Goal: Book appointment/travel/reservation

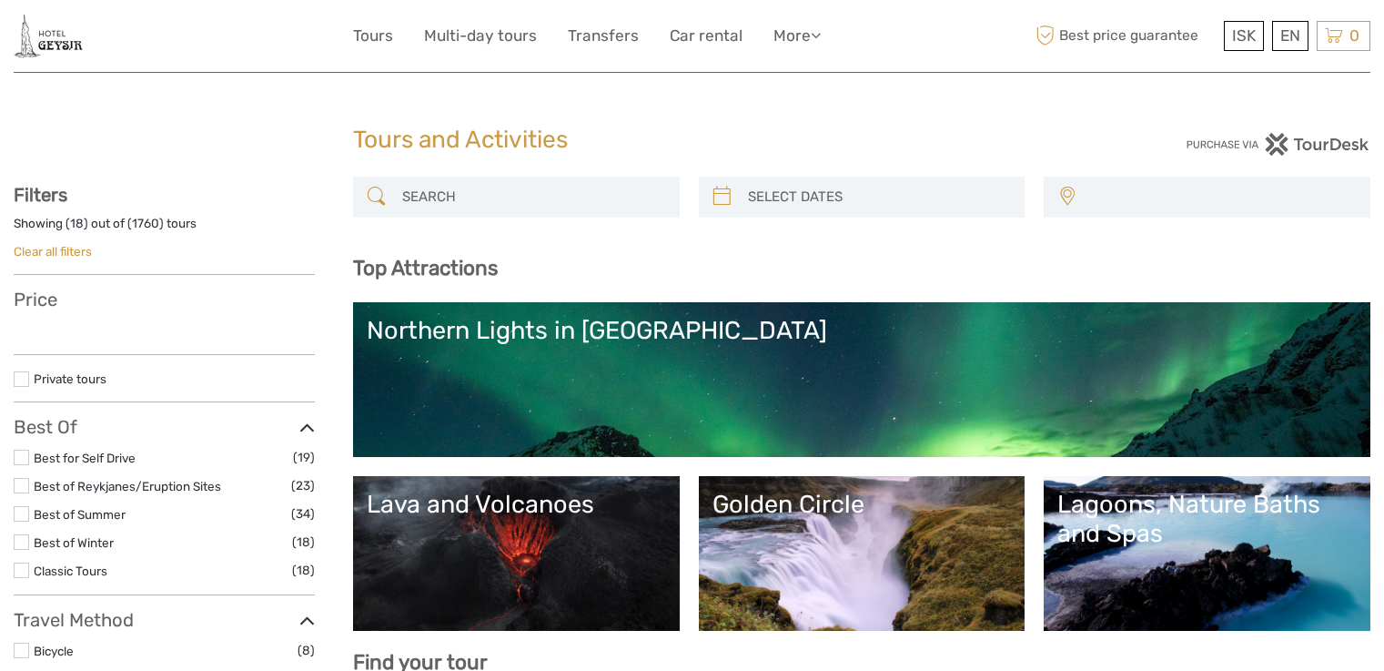
select select
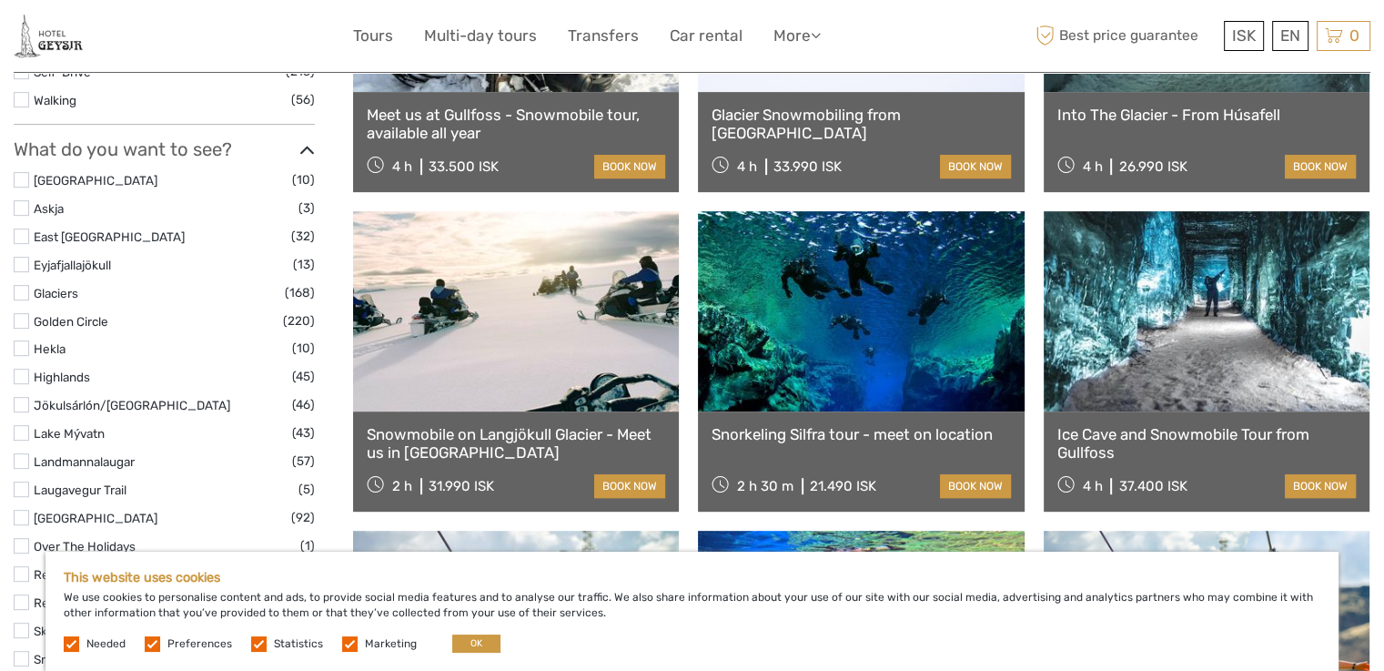
scroll to position [886, 0]
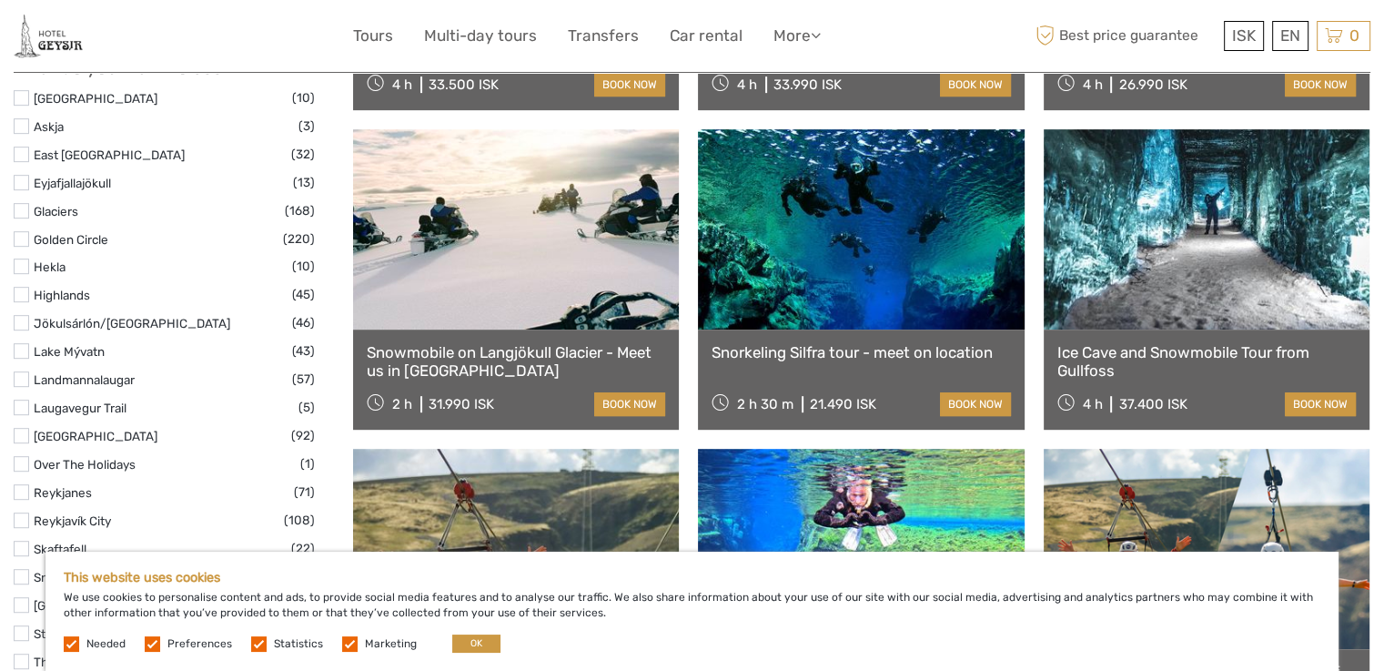
click at [1195, 355] on link "Ice Cave and Snowmobile Tour from Gullfoss" at bounding box center [1207, 361] width 299 height 37
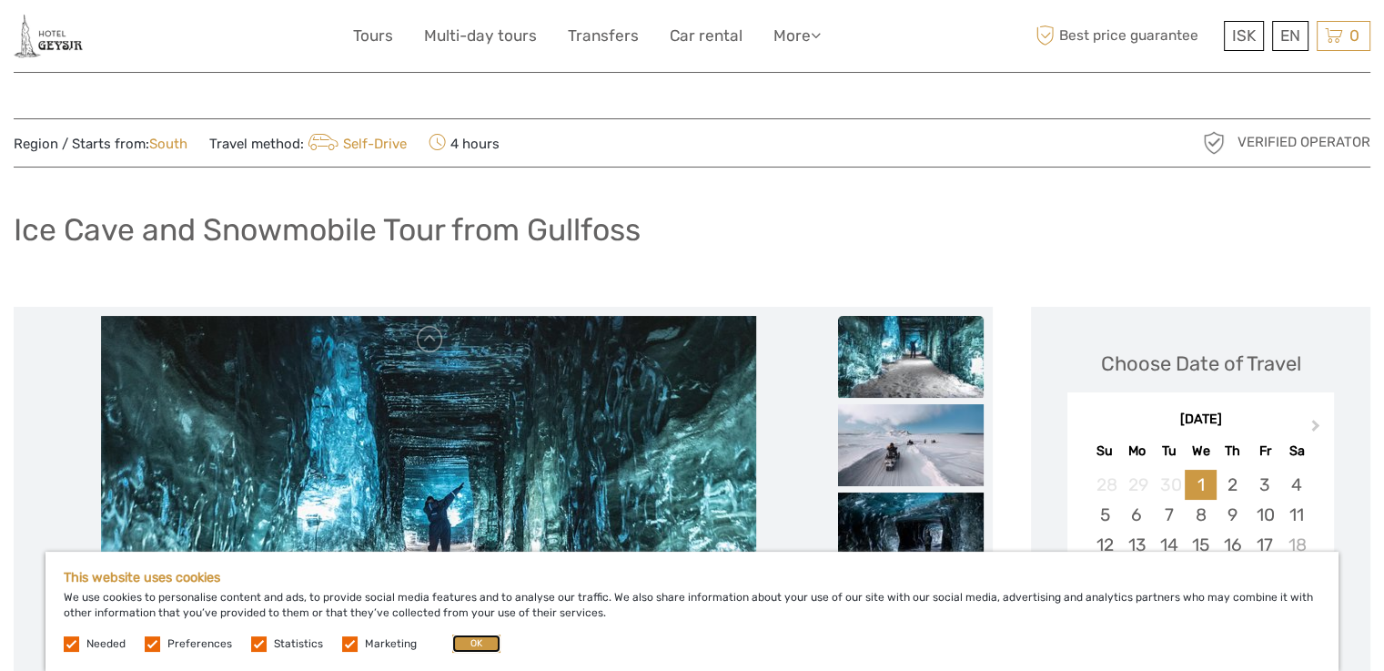
drag, startPoint x: 466, startPoint y: 643, endPoint x: 472, endPoint y: 633, distance: 12.6
click at [466, 643] on button "OK" at bounding box center [476, 643] width 48 height 18
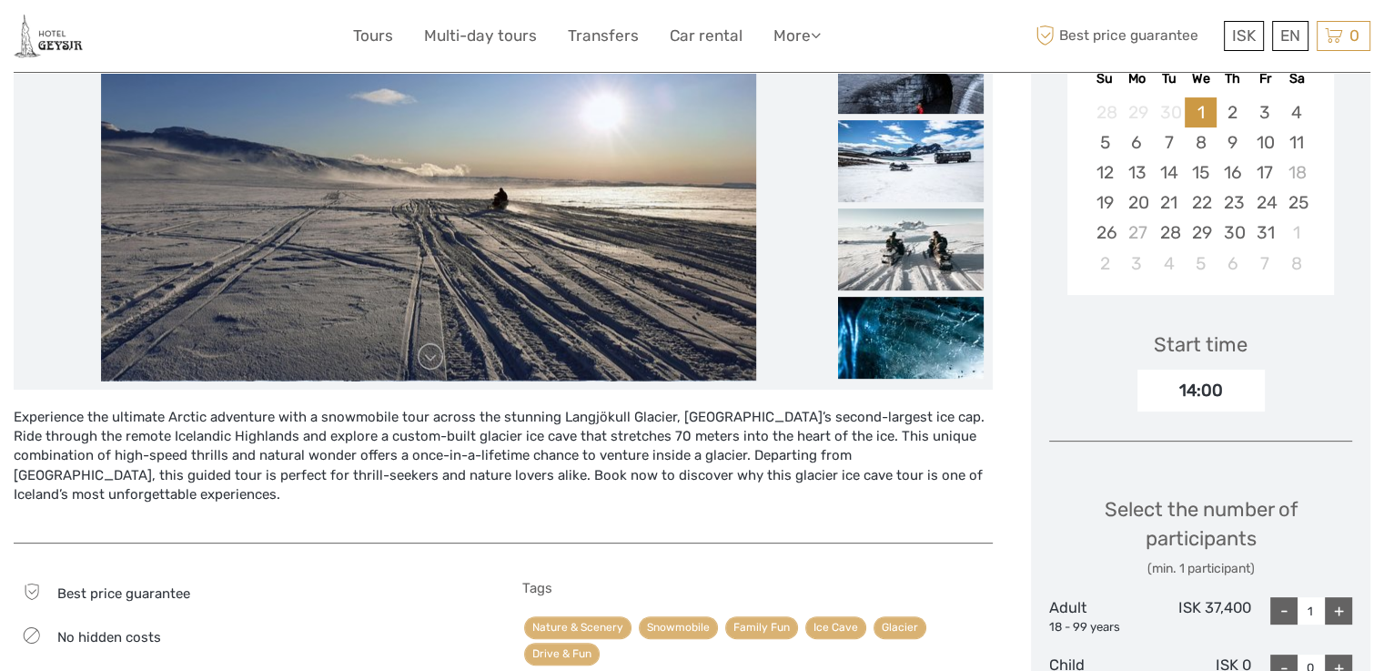
scroll to position [257, 0]
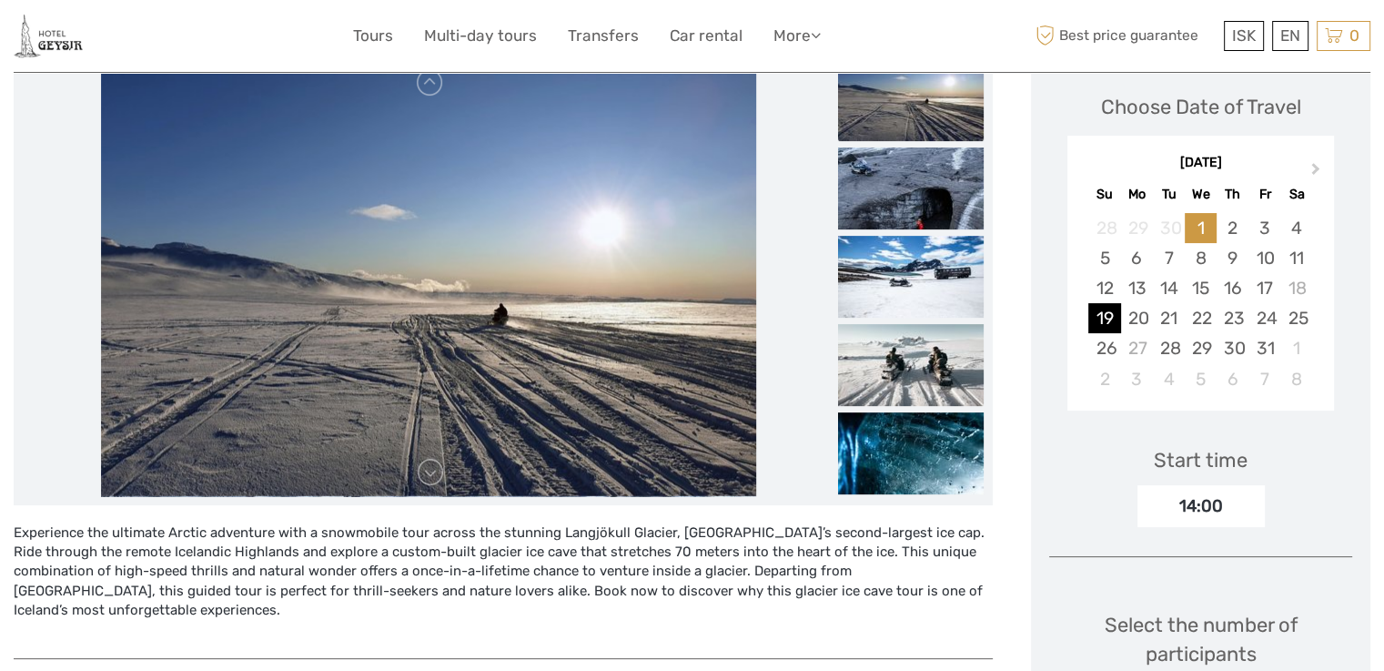
click at [1103, 318] on div "19" at bounding box center [1104, 318] width 32 height 30
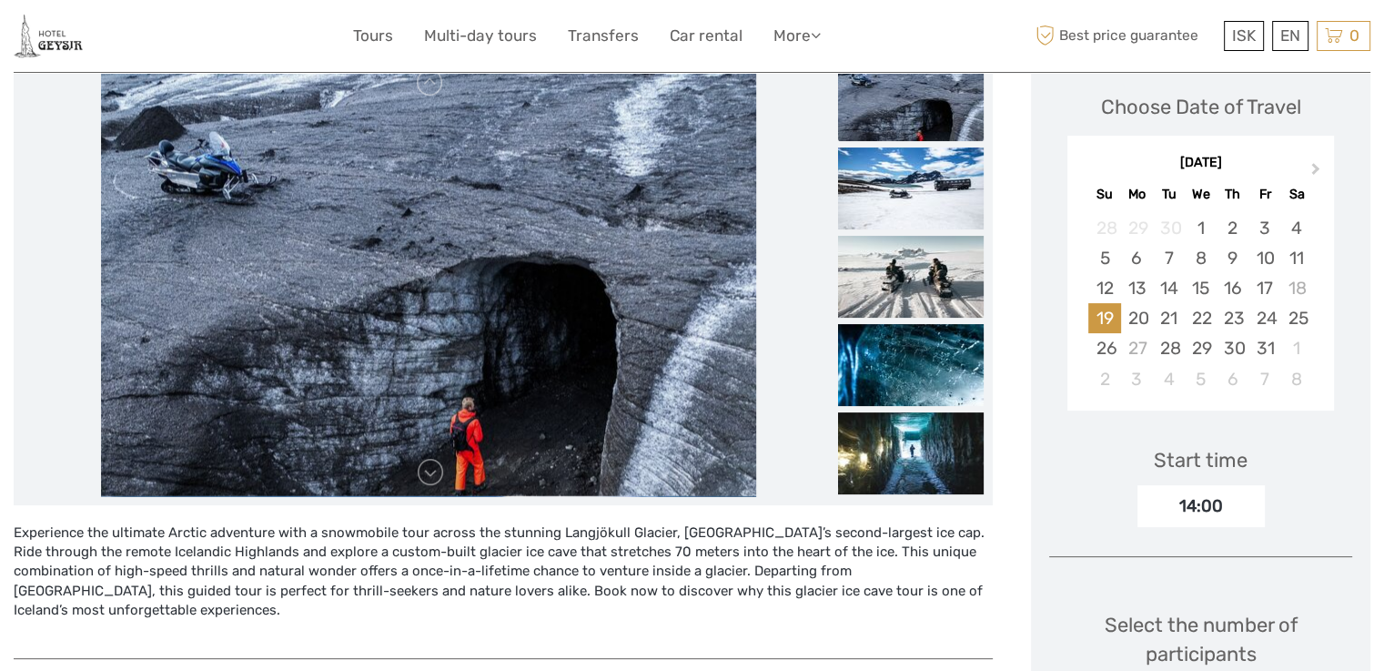
scroll to position [256, 0]
click at [1298, 279] on div "18" at bounding box center [1297, 289] width 32 height 30
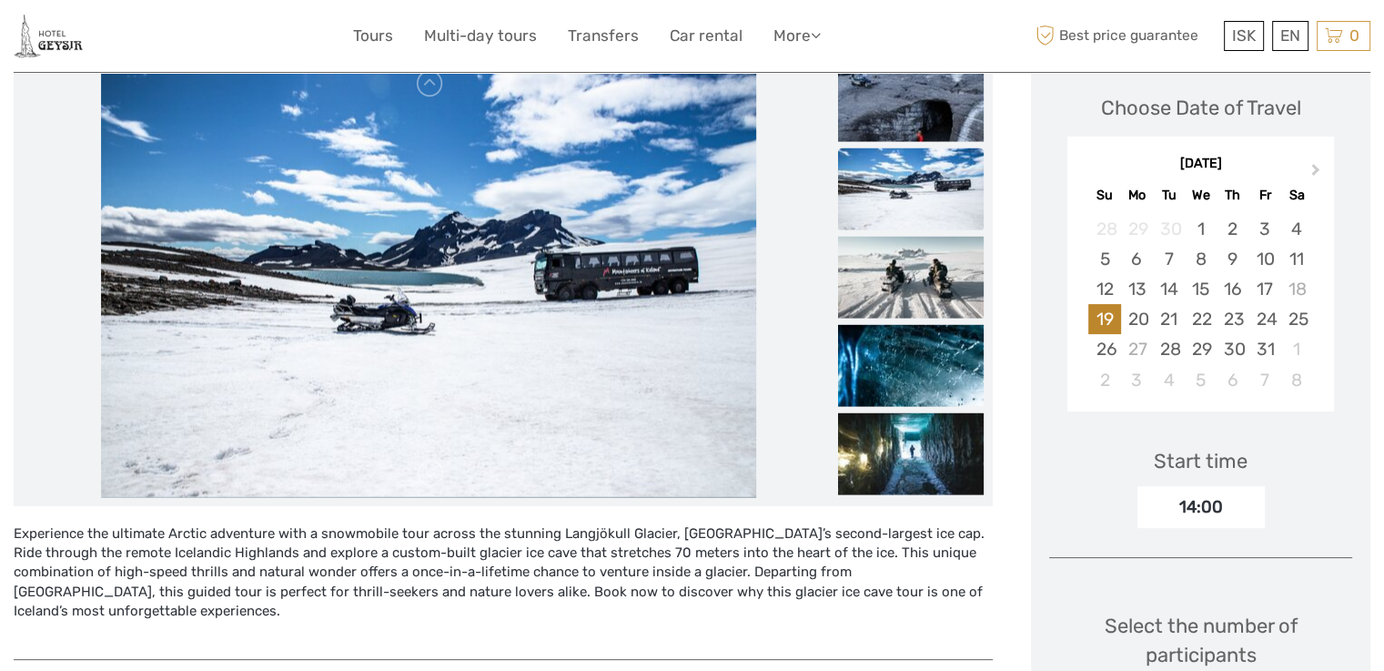
click at [1105, 314] on div "19" at bounding box center [1104, 319] width 32 height 30
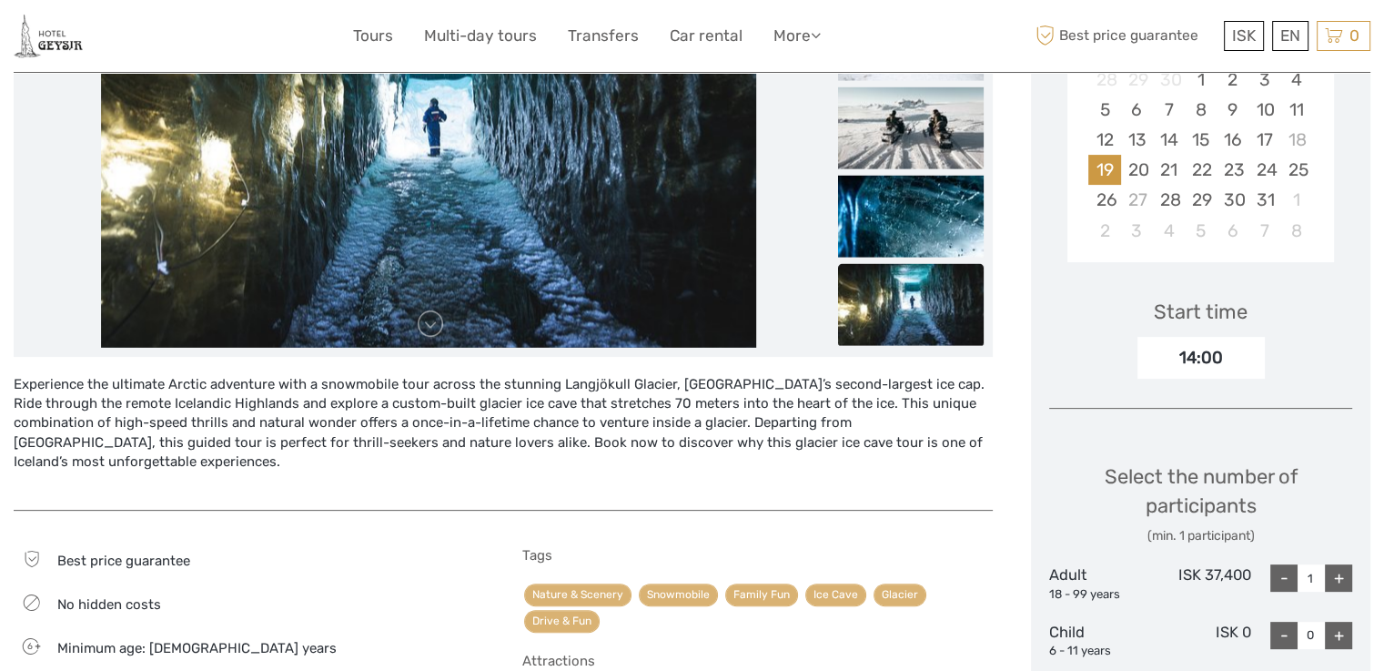
scroll to position [0, 0]
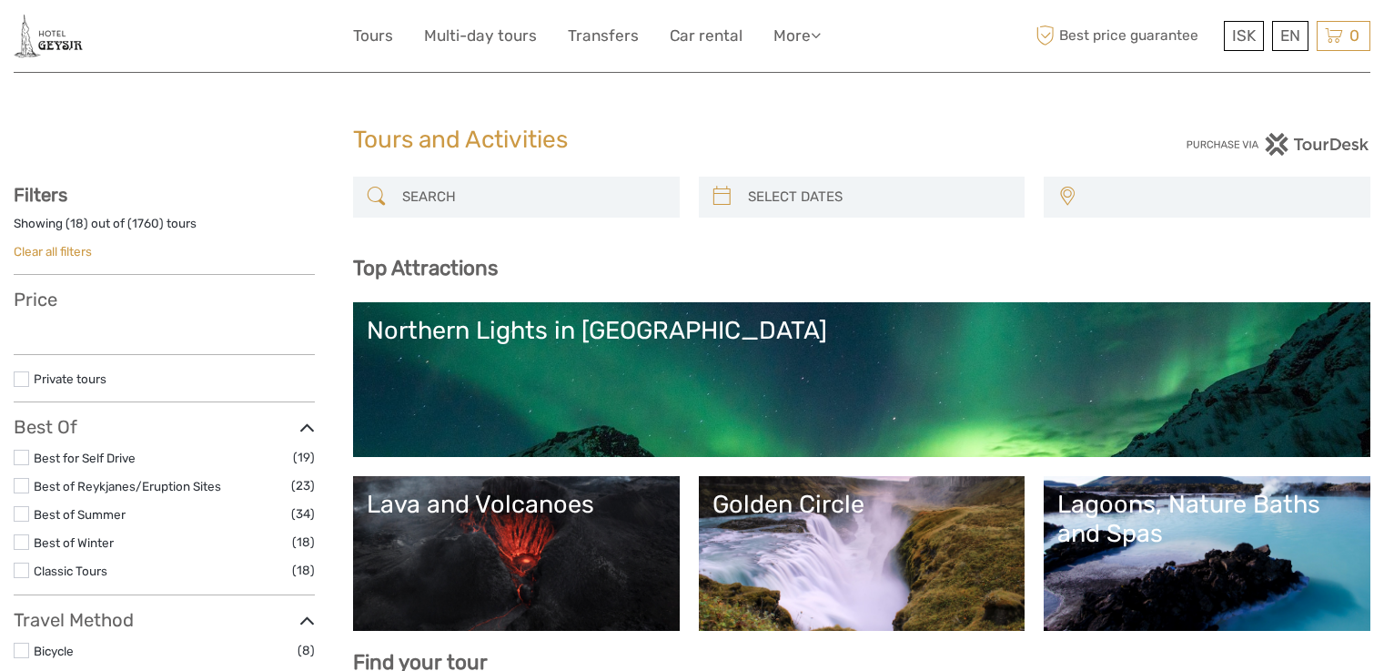
select select
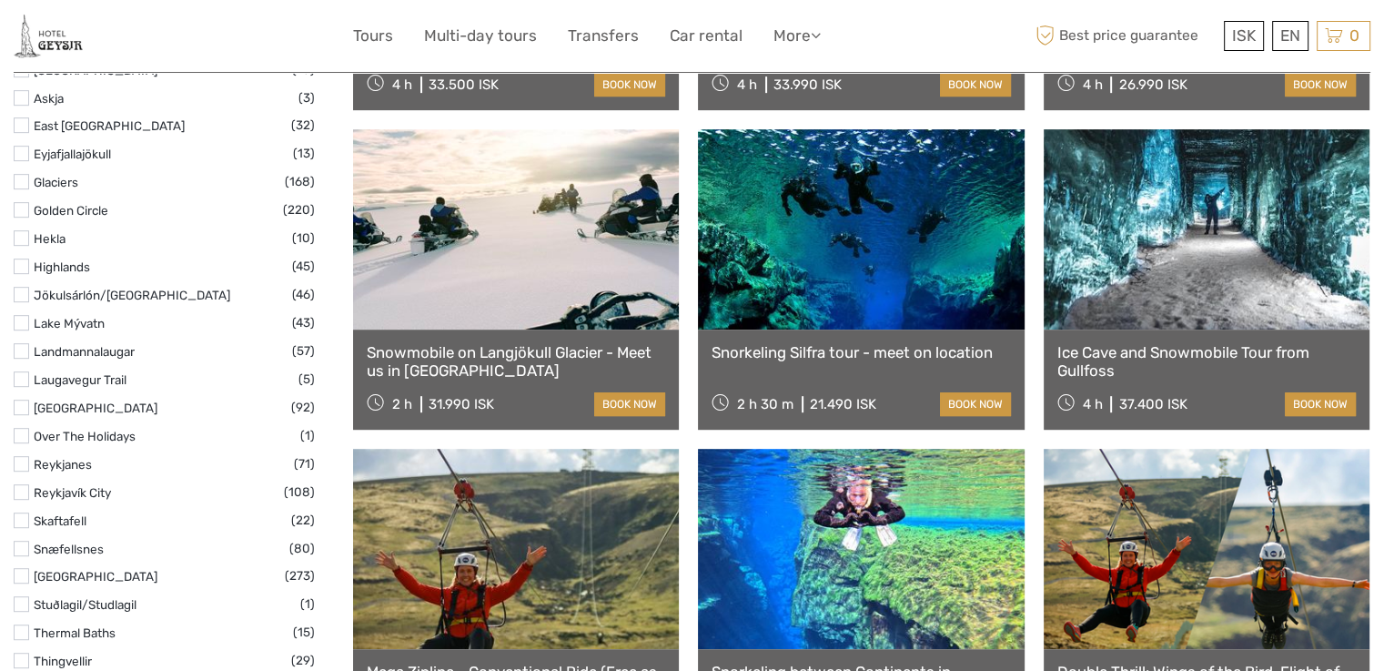
select select
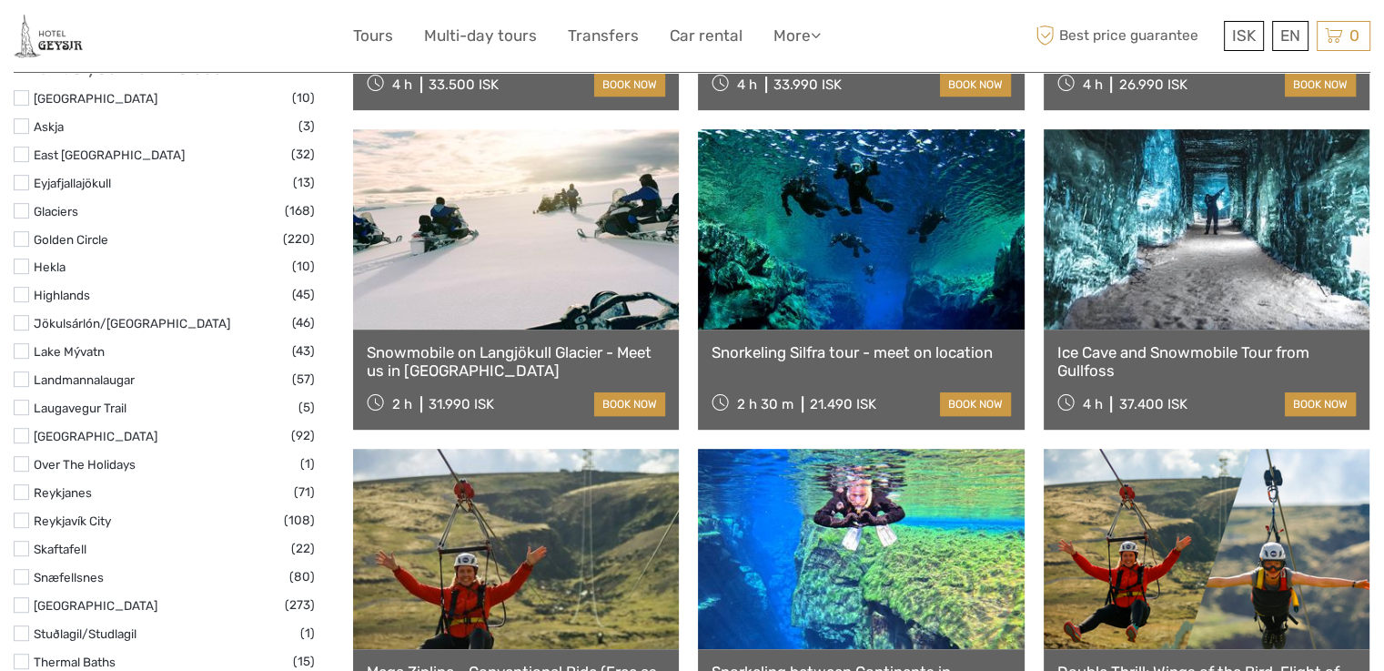
scroll to position [0, 0]
click at [1118, 369] on link "Ice Cave and Snowmobile Tour from Gullfoss" at bounding box center [1207, 361] width 299 height 37
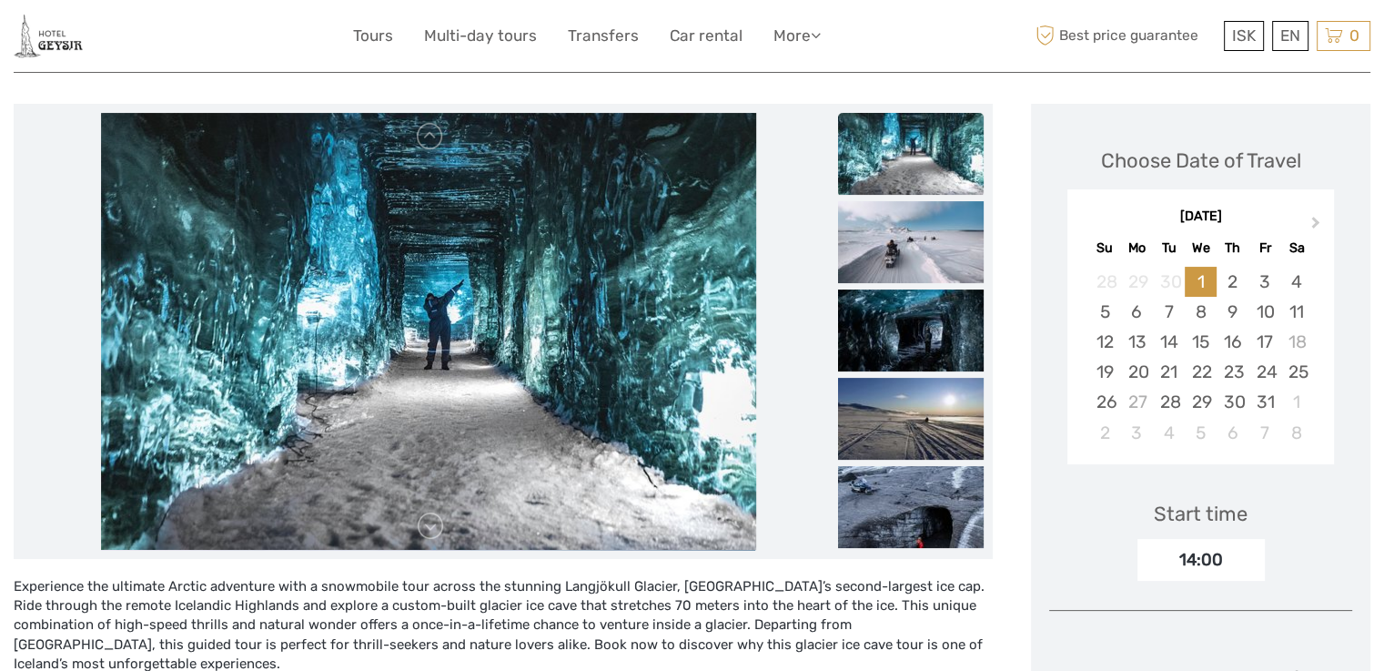
scroll to position [341, 0]
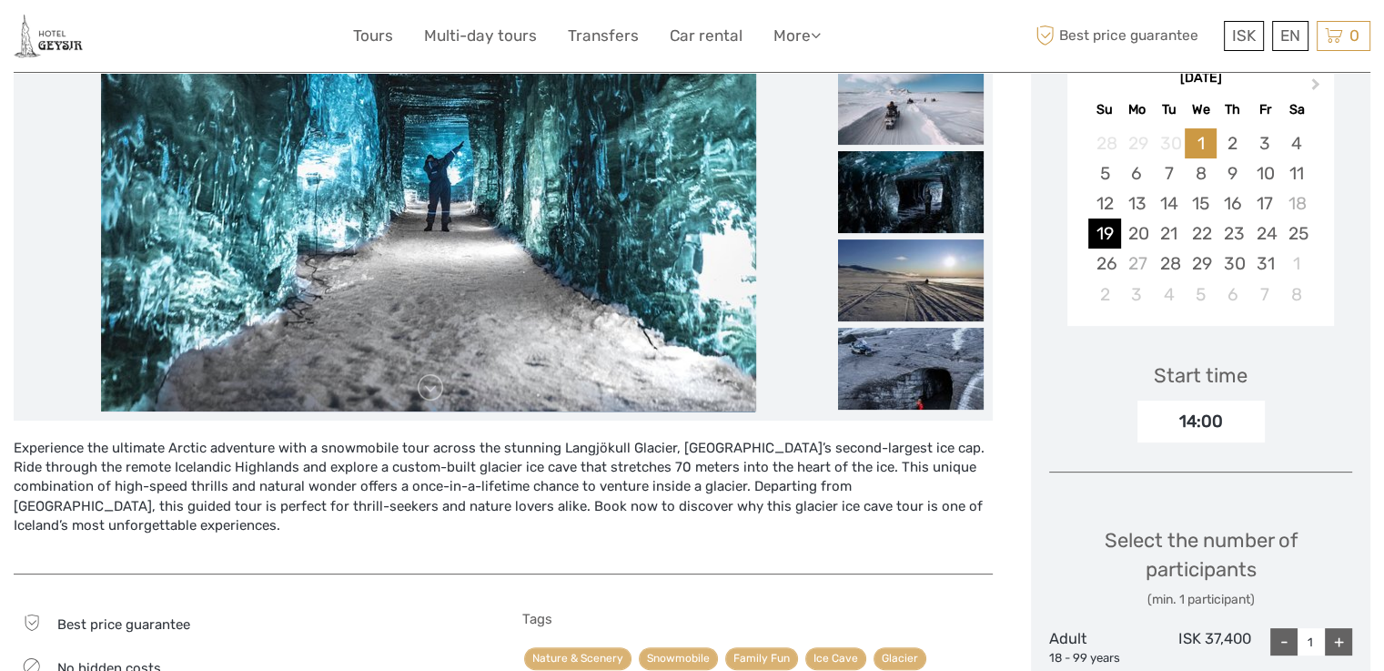
click at [1091, 227] on div "19" at bounding box center [1104, 233] width 32 height 30
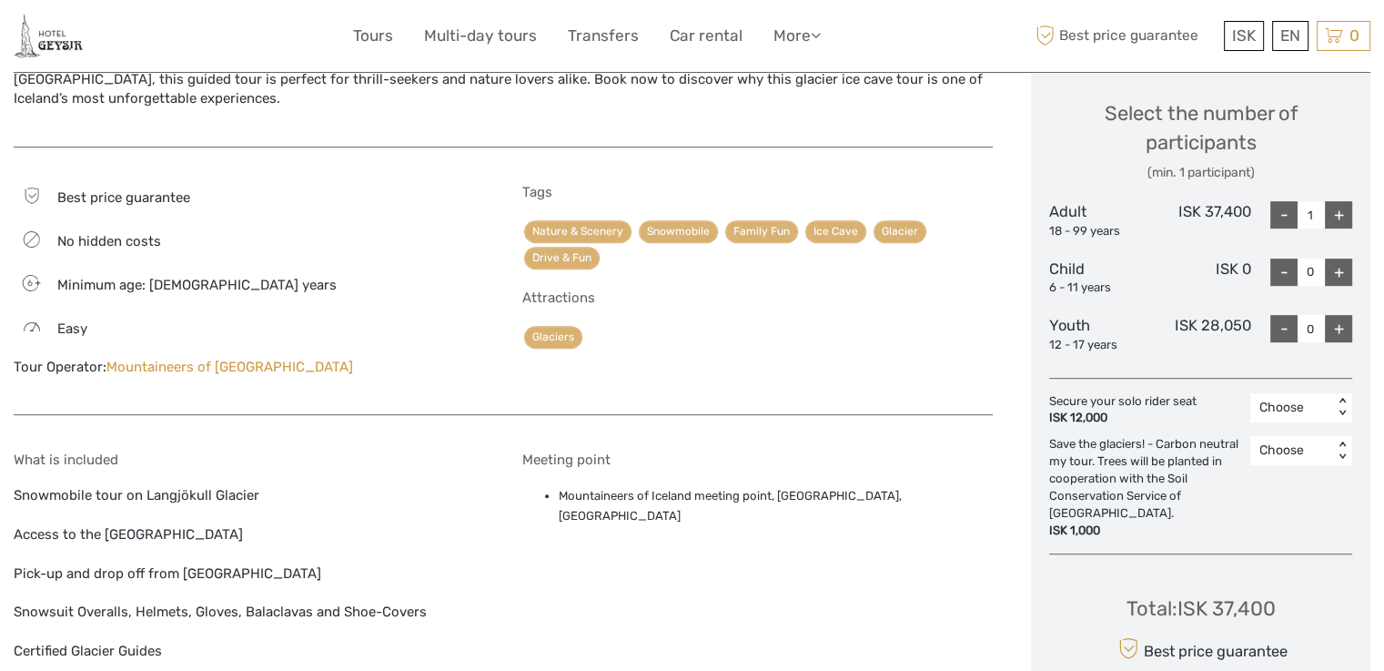
scroll to position [774, 0]
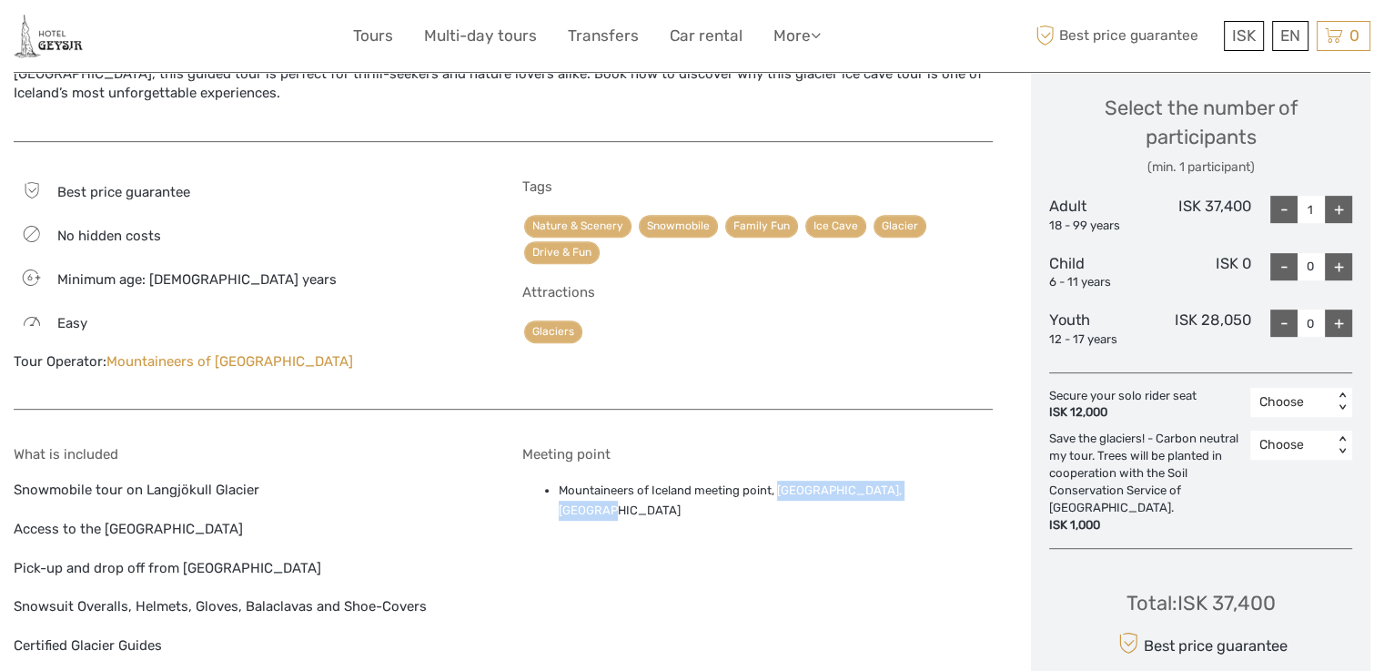
drag, startPoint x: 780, startPoint y: 469, endPoint x: 925, endPoint y: 476, distance: 144.9
click at [925, 481] on li "Mountaineers of Iceland meeting point, Gullfoss Parking, Gullfossi" at bounding box center [776, 501] width 434 height 41
copy li "Gullfoss Parking, Gullfossi"
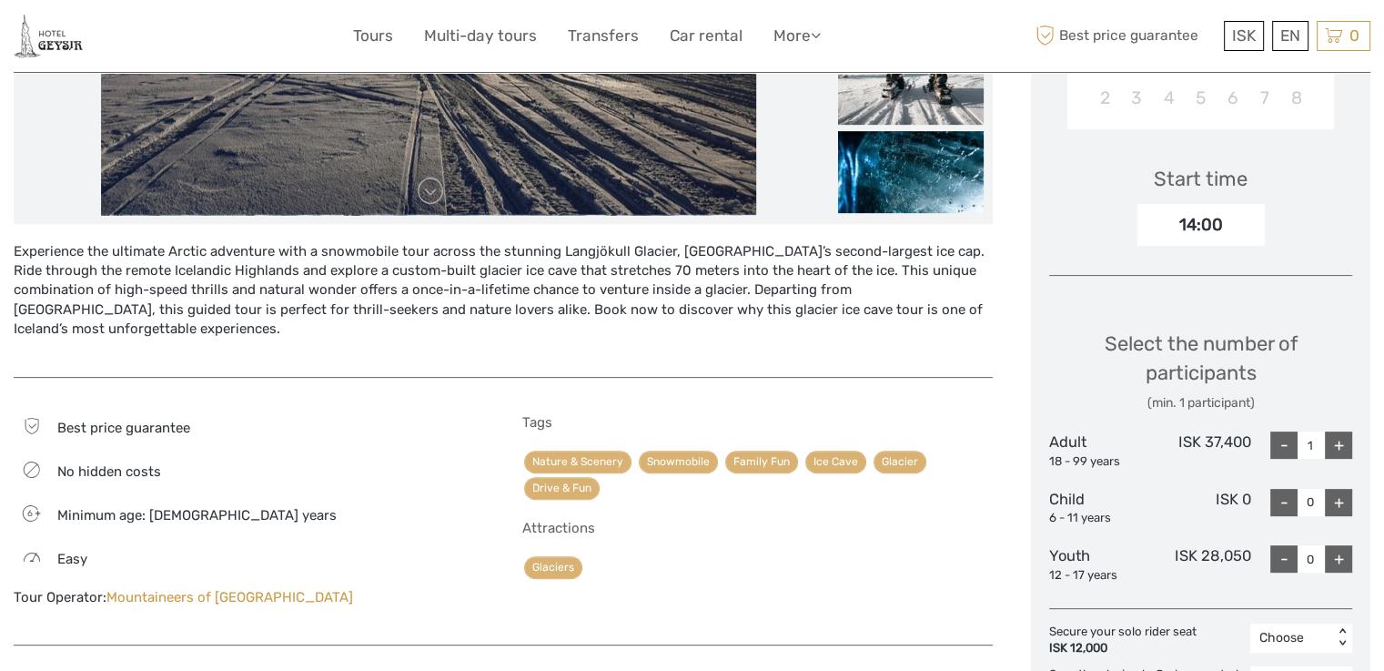
scroll to position [553, 0]
